Goal: Check status: Check status

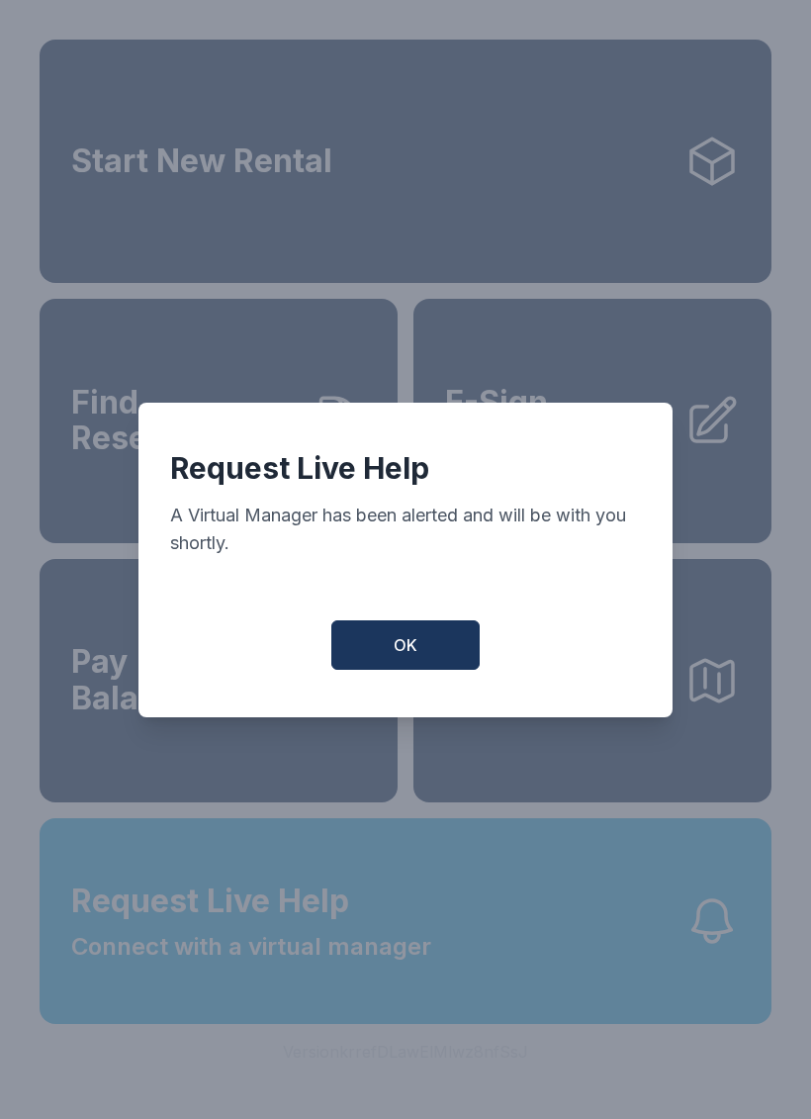
click at [412, 654] on span "OK" at bounding box center [406, 645] width 24 height 24
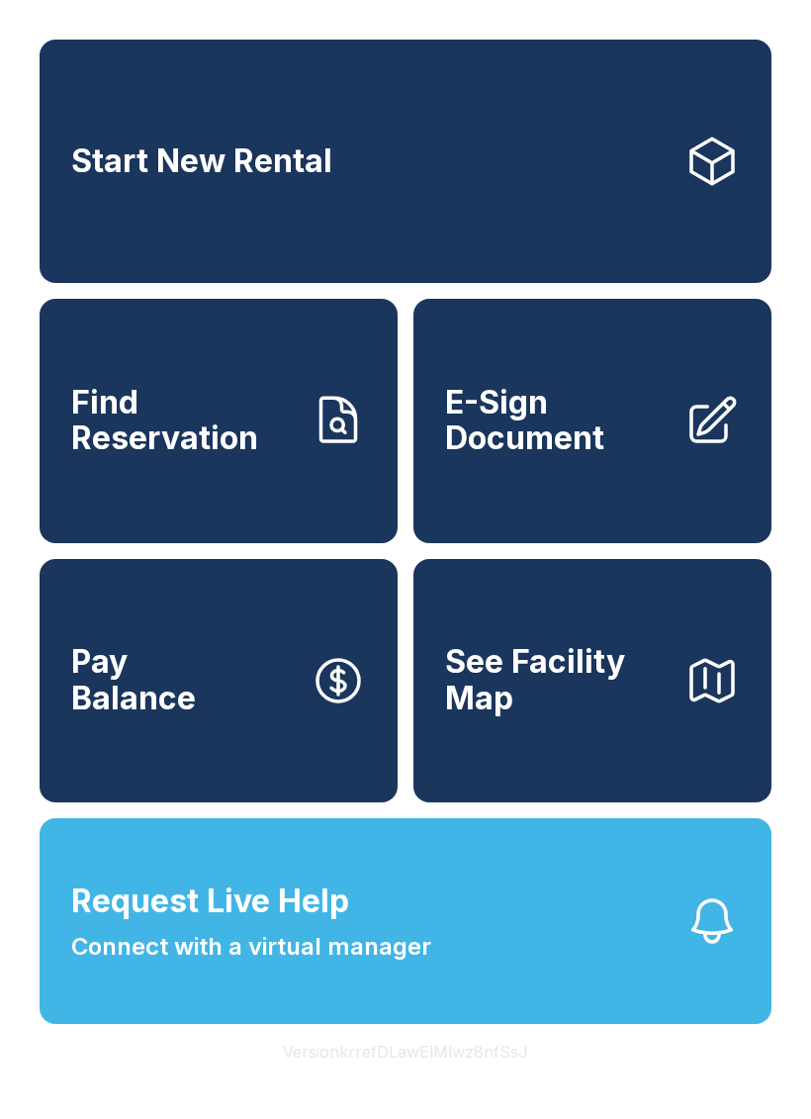
click at [177, 534] on link "Find Reservation" at bounding box center [219, 420] width 358 height 243
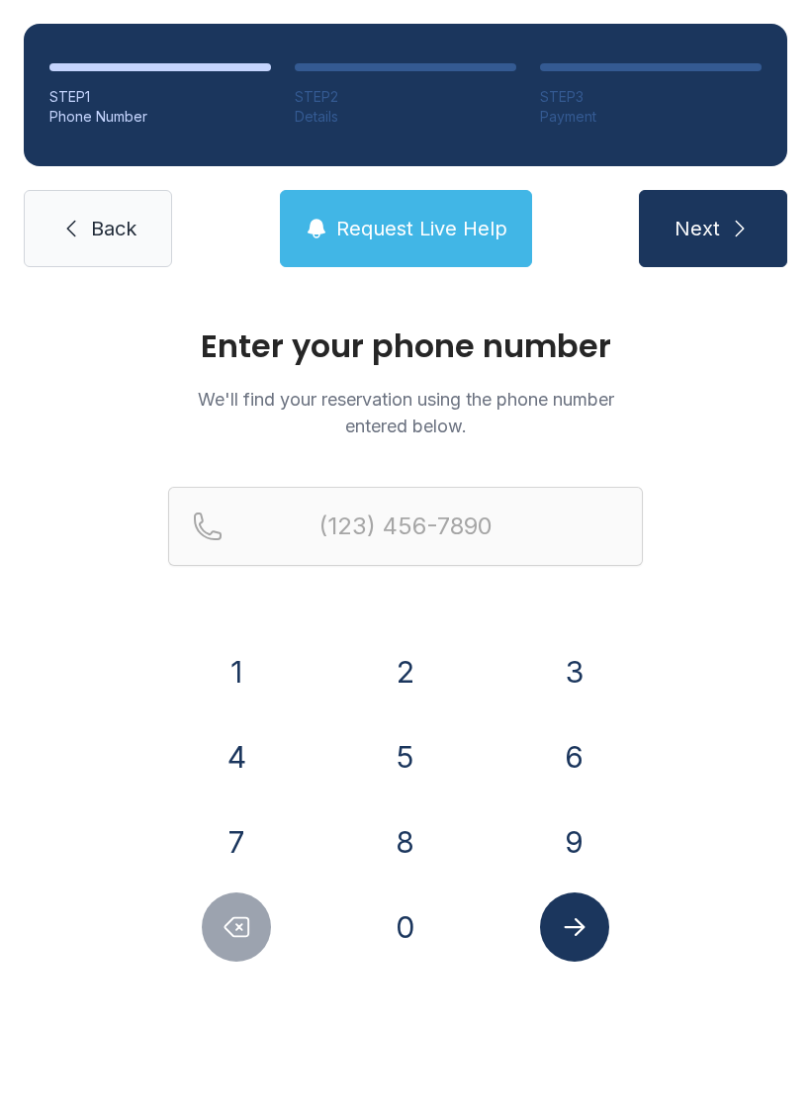
click at [564, 682] on button "3" at bounding box center [574, 671] width 69 height 69
click at [402, 837] on button "8" at bounding box center [405, 841] width 69 height 69
click at [547, 760] on button "6" at bounding box center [574, 756] width 69 height 69
click at [245, 838] on button "7" at bounding box center [236, 841] width 69 height 69
click at [206, 688] on button "1" at bounding box center [236, 671] width 69 height 69
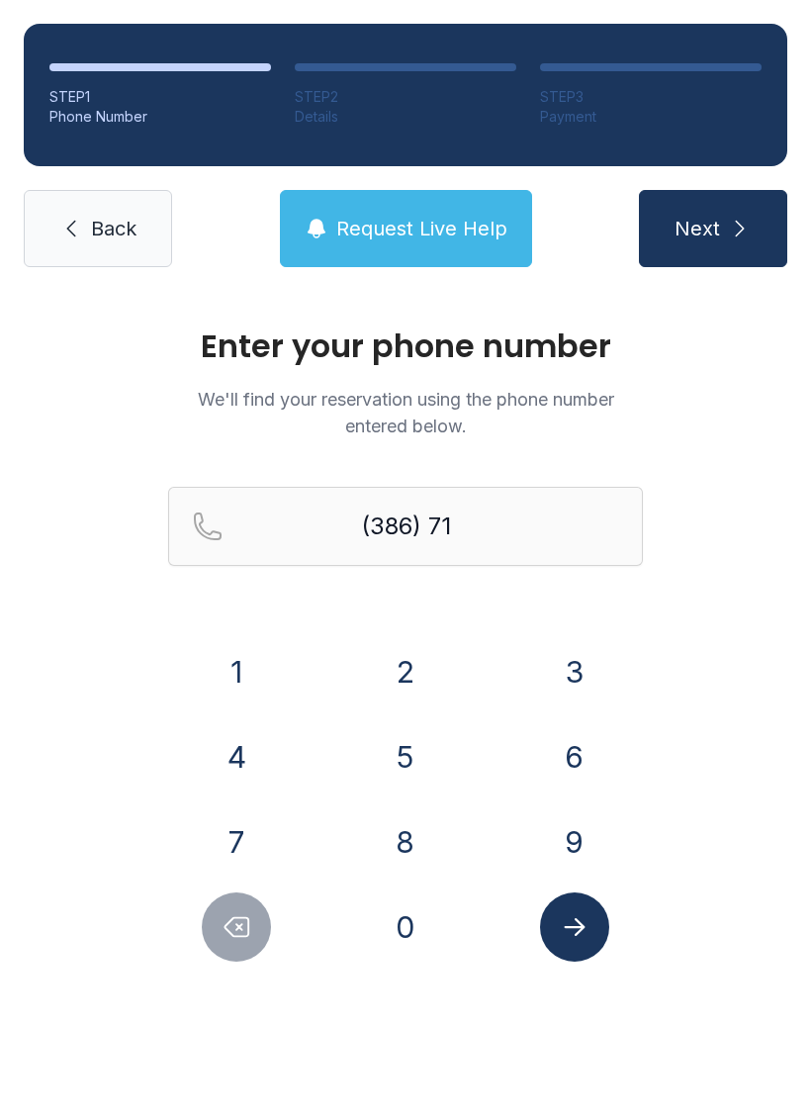
click at [256, 838] on button "7" at bounding box center [236, 841] width 69 height 69
click at [397, 822] on button "8" at bounding box center [405, 841] width 69 height 69
click at [242, 807] on button "7" at bounding box center [236, 841] width 69 height 69
click at [393, 787] on button "5" at bounding box center [405, 756] width 69 height 69
click at [241, 650] on button "1" at bounding box center [236, 671] width 69 height 69
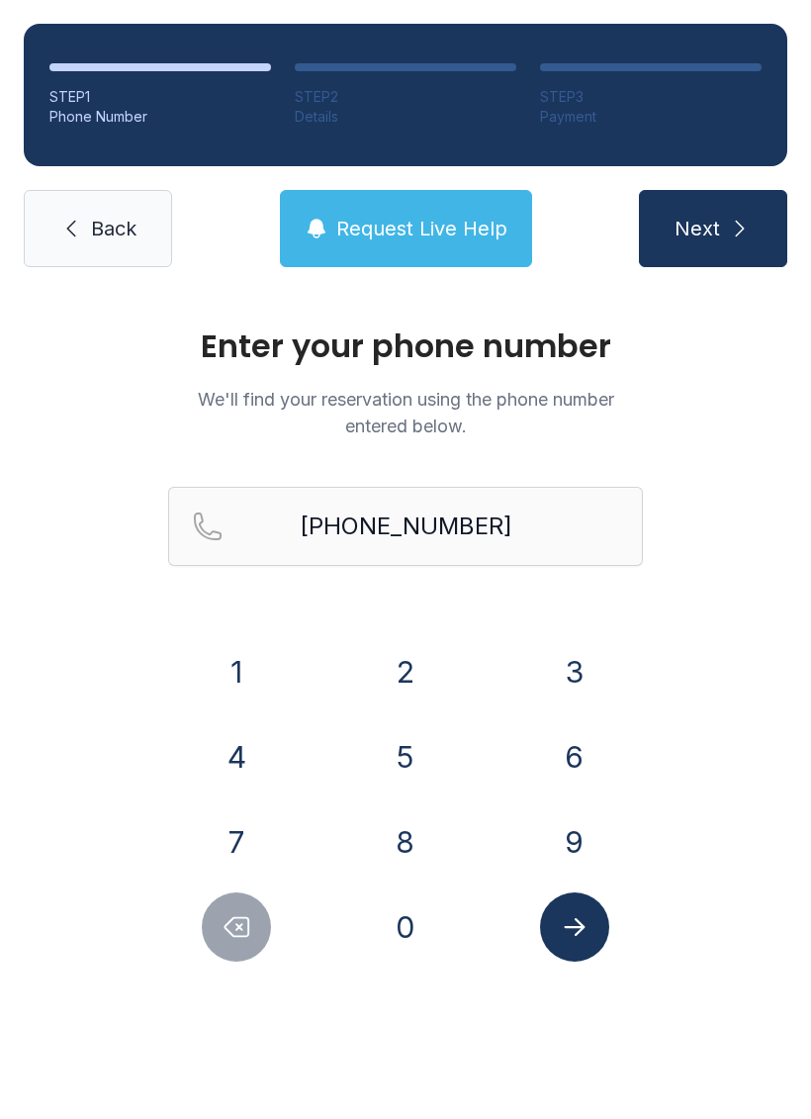
click at [231, 932] on icon "Delete number" at bounding box center [237, 927] width 30 height 30
click at [413, 832] on button "8" at bounding box center [405, 841] width 69 height 69
click at [228, 666] on button "1" at bounding box center [236, 671] width 69 height 69
type input "[PHONE_NUMBER]"
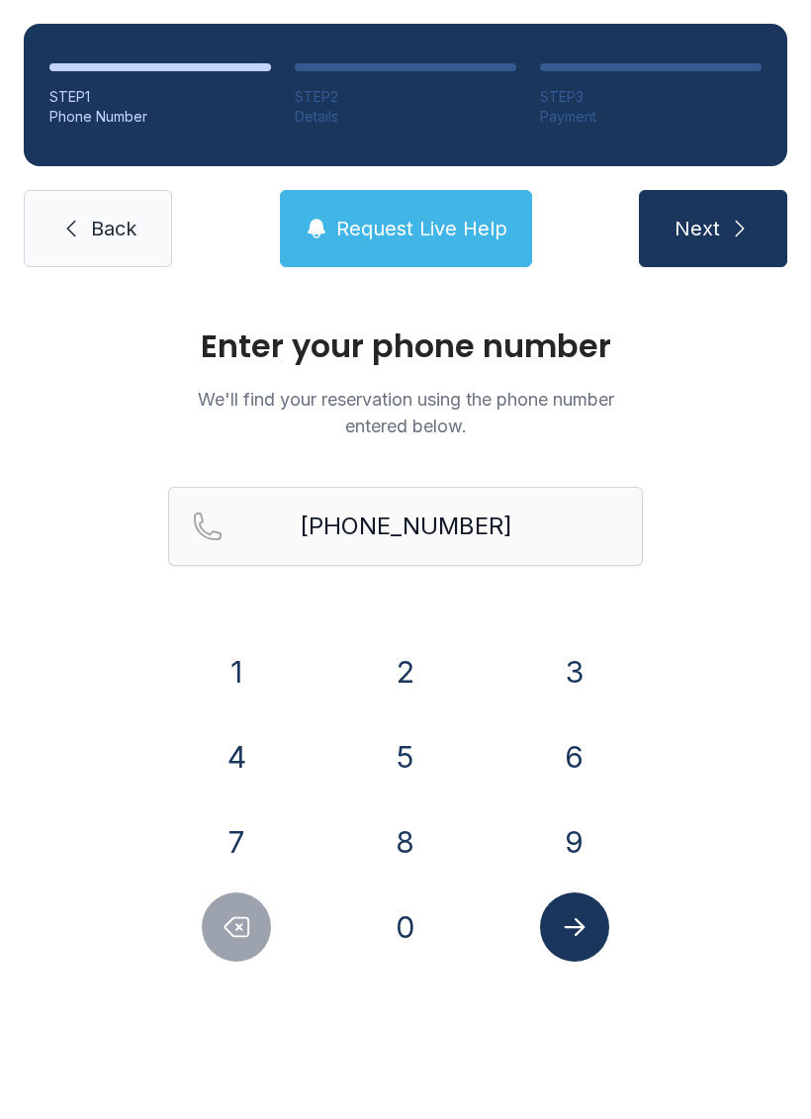
click at [561, 920] on icon "Submit lookup form" at bounding box center [575, 927] width 30 height 30
